Goal: Task Accomplishment & Management: Complete application form

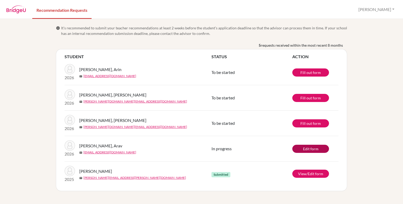
click at [313, 149] on link "Edit form" at bounding box center [310, 149] width 37 height 8
click at [298, 99] on link "Fill out form" at bounding box center [310, 98] width 37 height 8
click at [373, 99] on div "info It’s recommended to submit your teacher recommendations at least 2 weeks b…" at bounding box center [201, 111] width 403 height 185
click at [307, 98] on link "Fill out form" at bounding box center [310, 98] width 37 height 8
click at [300, 124] on link "Fill out form" at bounding box center [310, 123] width 37 height 8
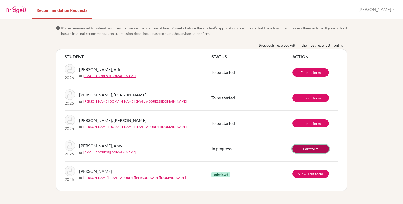
click at [300, 149] on link "Edit form" at bounding box center [310, 149] width 37 height 8
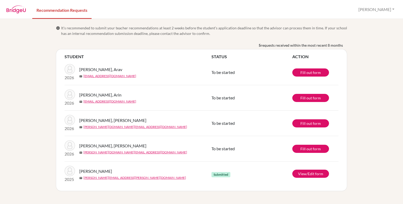
click at [364, 105] on div "info It’s recommended to submit your teacher recommendations at least 2 weeks b…" at bounding box center [201, 111] width 403 height 185
click at [320, 73] on link "Fill out form" at bounding box center [310, 72] width 37 height 8
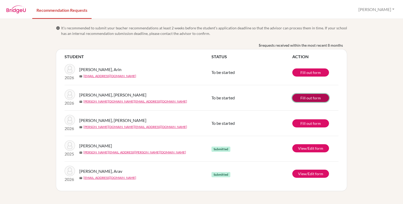
click at [310, 98] on link "Fill out form" at bounding box center [310, 98] width 37 height 8
click at [306, 122] on link "Fill out form" at bounding box center [310, 123] width 37 height 8
